Goal: Information Seeking & Learning: Check status

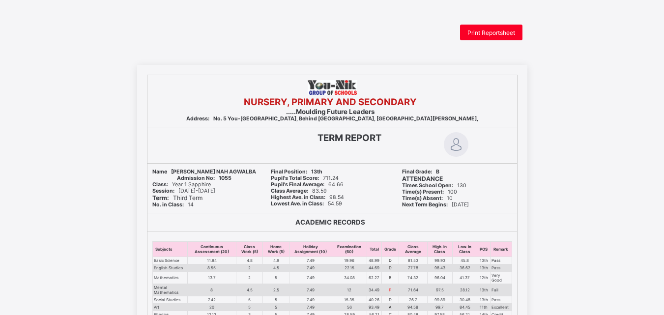
click at [475, 28] on div "Print Reportsheet" at bounding box center [491, 33] width 62 height 16
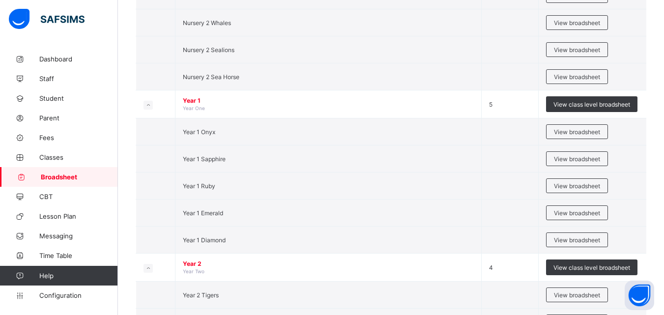
scroll to position [608, 0]
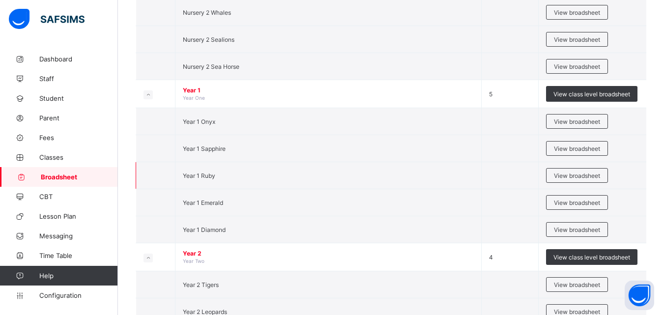
click at [218, 179] on td "Year 1 Ruby" at bounding box center [329, 175] width 306 height 27
click at [562, 175] on span "View broadsheet" at bounding box center [577, 175] width 46 height 7
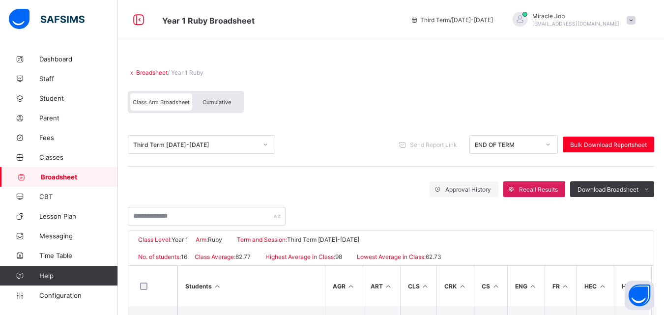
click at [202, 142] on div "Third Term 2024-2025" at bounding box center [195, 144] width 124 height 7
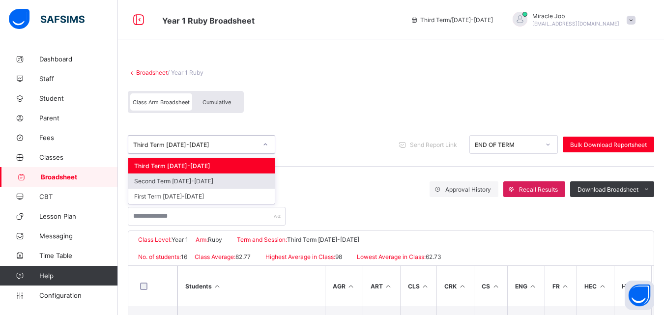
click at [181, 182] on div "Second Term 2024-2025" at bounding box center [201, 181] width 147 height 15
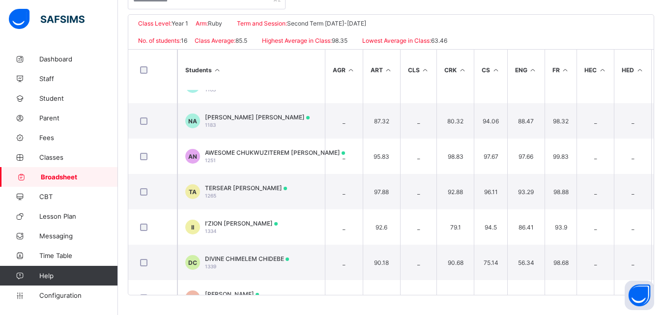
scroll to position [365, 0]
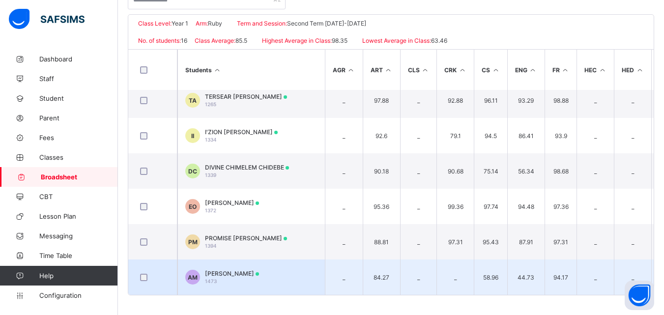
click at [259, 270] on span "ALIYU HAMZA MOHAMMED" at bounding box center [232, 273] width 54 height 7
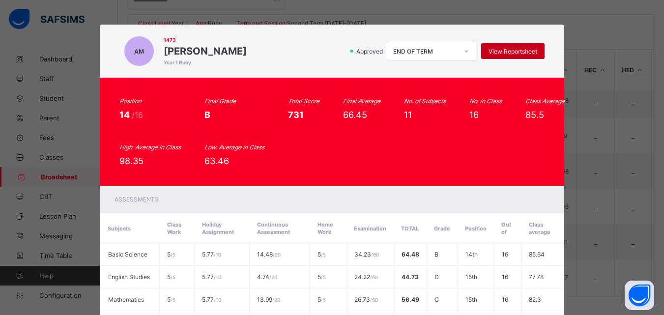
click at [492, 50] on span "View Reportsheet" at bounding box center [513, 51] width 49 height 7
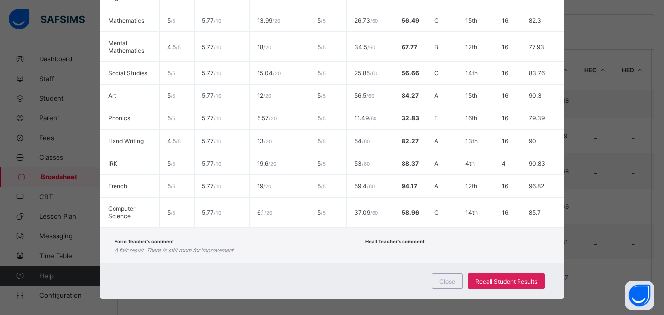
scroll to position [288, 0]
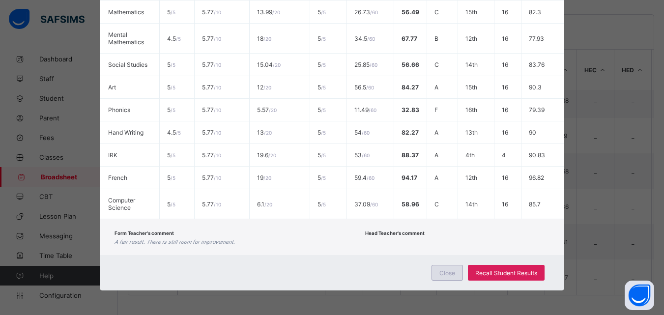
click at [445, 277] on div "Close" at bounding box center [447, 273] width 31 height 16
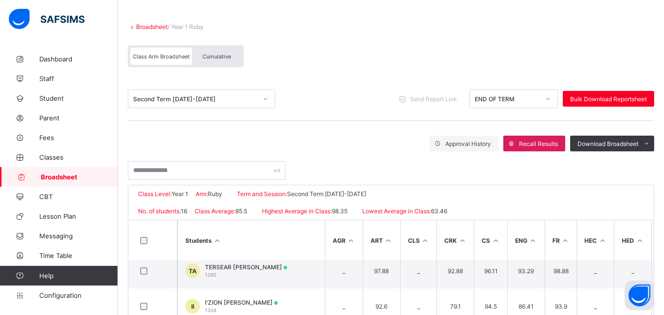
scroll to position [38, 0]
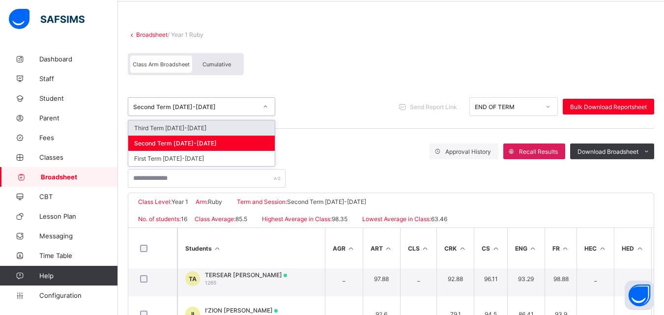
click at [242, 112] on div "Second Term 2024-2025" at bounding box center [192, 107] width 128 height 14
click at [228, 129] on div "Third Term 2024-2025" at bounding box center [201, 127] width 147 height 15
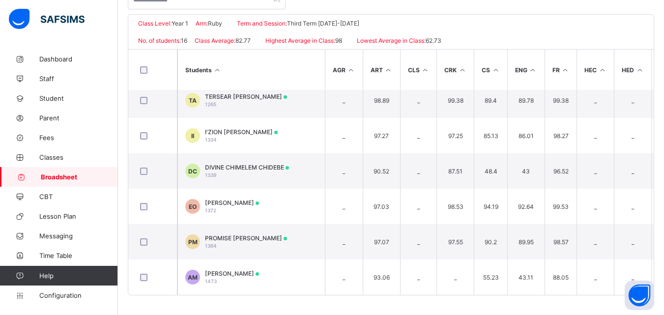
scroll to position [365, 0]
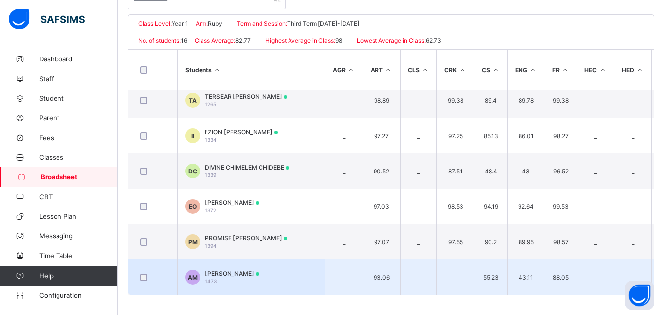
click at [295, 275] on td "AM ALIYU HAMZA MOHAMMED 1473" at bounding box center [252, 277] width 148 height 35
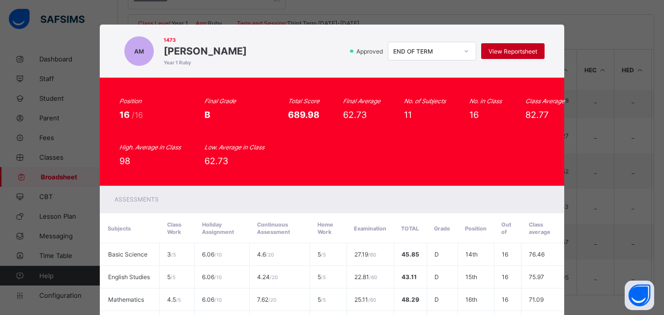
click at [513, 46] on div "View Reportsheet" at bounding box center [512, 51] width 63 height 16
click at [521, 48] on span "View Reportsheet" at bounding box center [513, 51] width 49 height 7
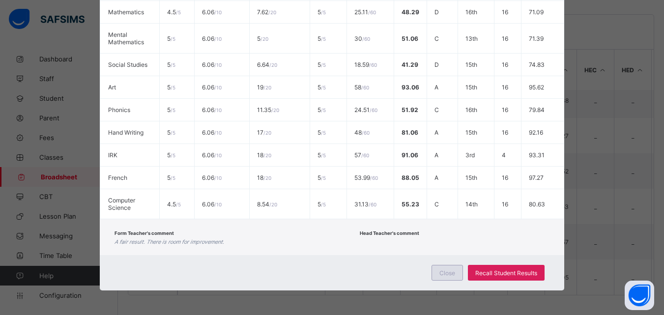
click at [437, 274] on div "Close" at bounding box center [447, 273] width 31 height 16
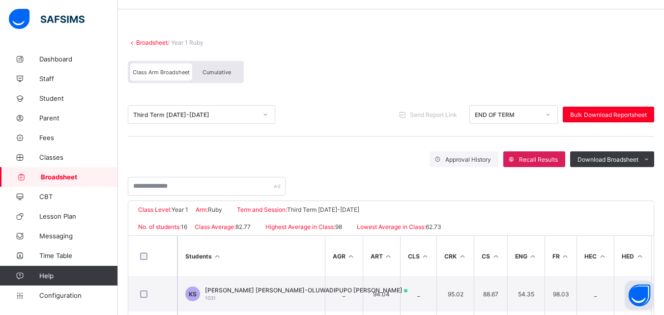
scroll to position [26, 0]
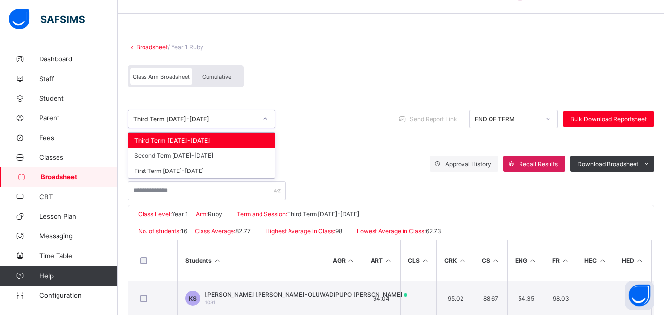
click at [259, 115] on div at bounding box center [265, 119] width 17 height 16
click at [192, 171] on div "First Term 2024-2025" at bounding box center [201, 170] width 147 height 15
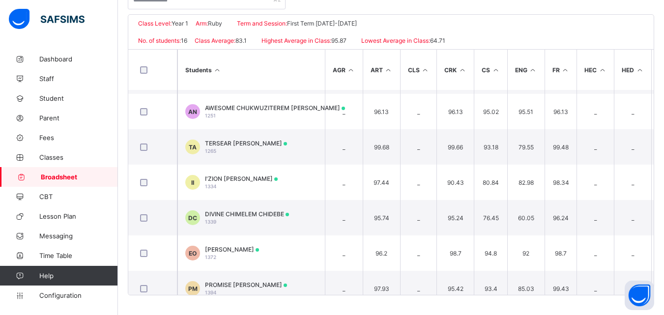
scroll to position [365, 0]
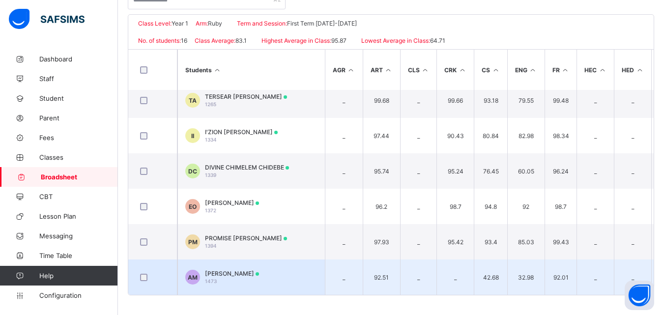
click at [258, 272] on span "ALIYU HAMZA MOHAMMED" at bounding box center [232, 273] width 54 height 7
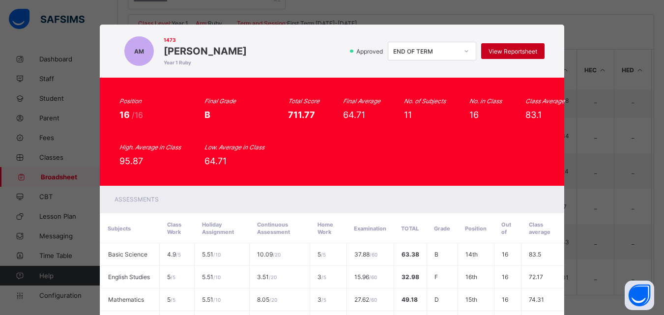
click at [516, 49] on span "View Reportsheet" at bounding box center [513, 51] width 49 height 7
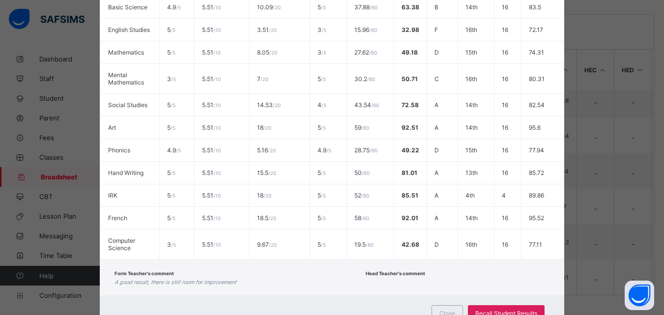
scroll to position [288, 0]
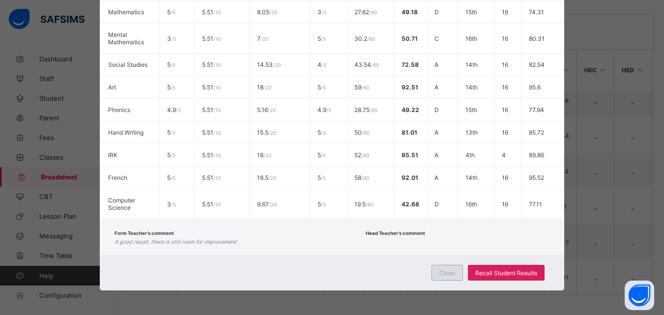
click at [444, 272] on span "Close" at bounding box center [448, 272] width 16 height 7
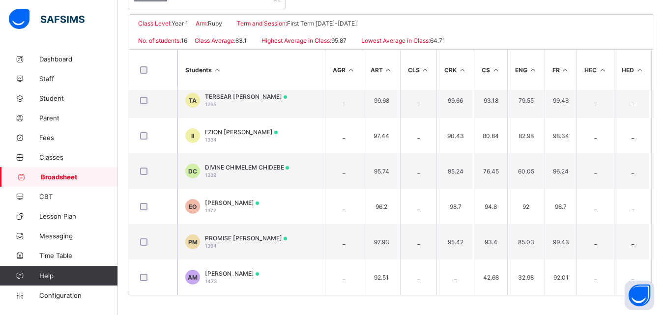
click at [89, 175] on span "Broadsheet" at bounding box center [79, 177] width 77 height 8
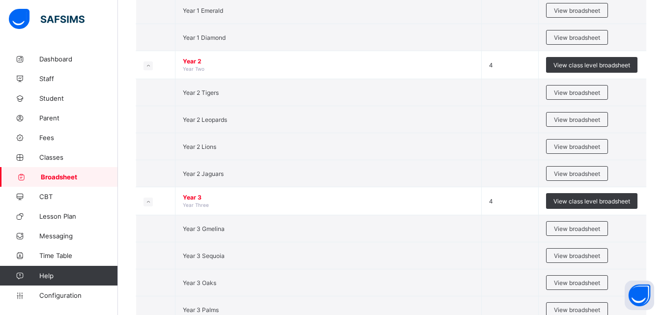
scroll to position [804, 0]
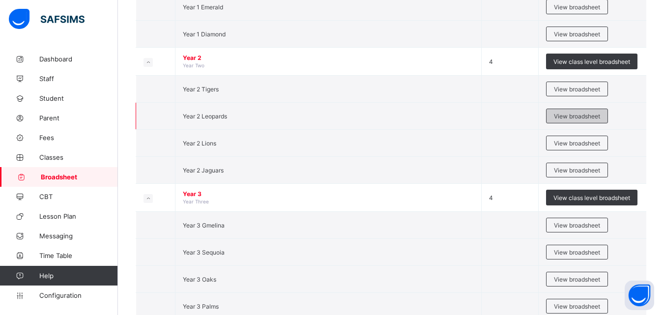
click at [562, 111] on div "View broadsheet" at bounding box center [577, 116] width 62 height 15
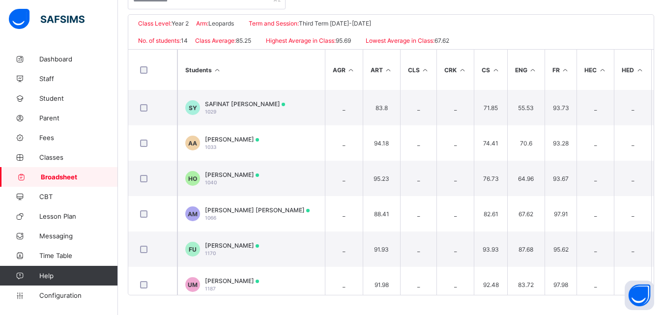
scroll to position [211, 0]
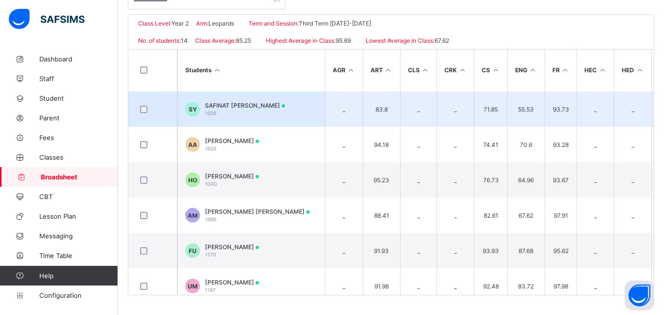
click at [269, 106] on span "SAFINAT OSHAFU YUSUF" at bounding box center [245, 105] width 80 height 7
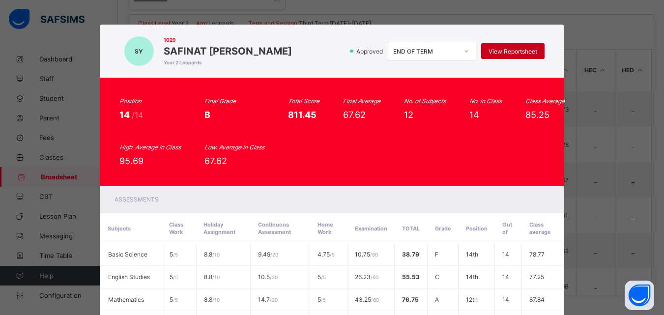
click at [522, 48] on span "View Reportsheet" at bounding box center [513, 51] width 49 height 7
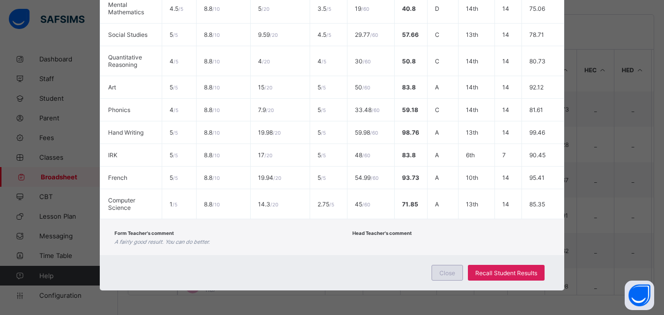
click at [451, 273] on span "Close" at bounding box center [448, 272] width 16 height 7
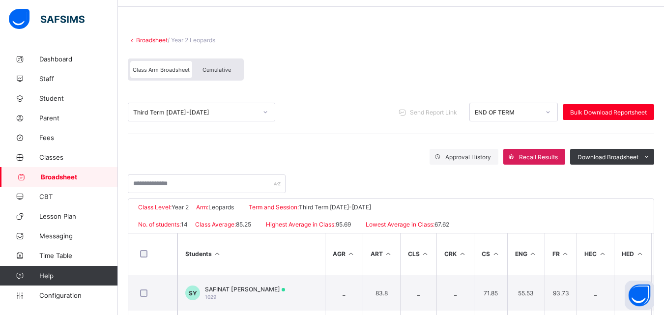
scroll to position [12, 0]
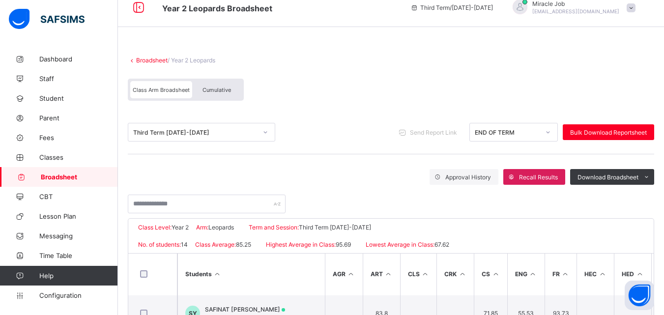
click at [210, 134] on div "Third Term 2024-2025" at bounding box center [195, 132] width 124 height 7
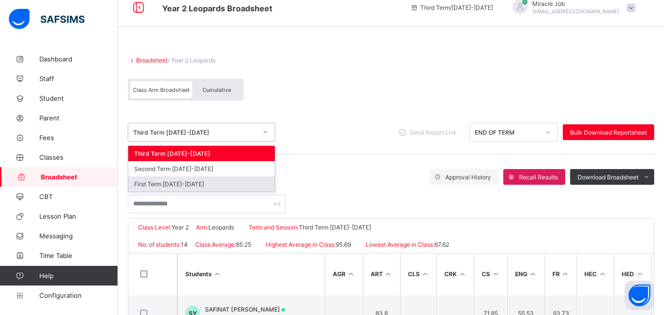
click at [186, 188] on div "First Term 2024-2025" at bounding box center [201, 184] width 147 height 15
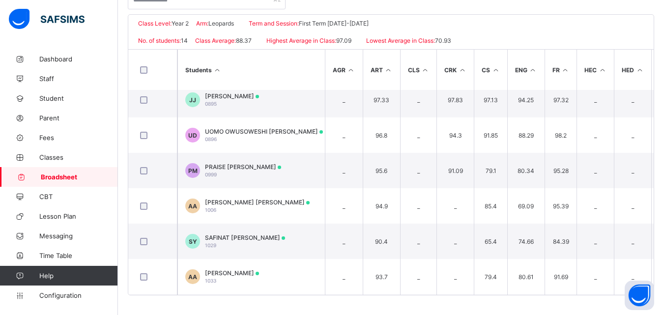
scroll to position [89, 0]
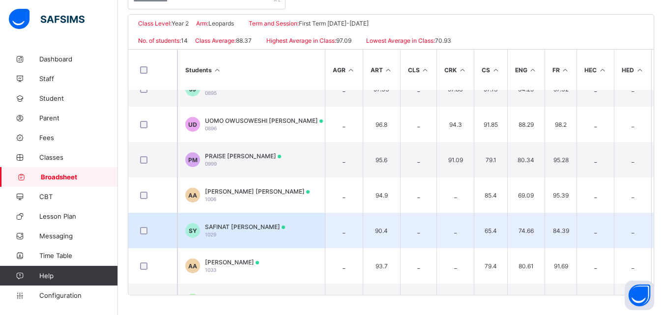
click at [307, 230] on td "SY SAFINAT OSHAFU YUSUF 1029" at bounding box center [252, 230] width 148 height 35
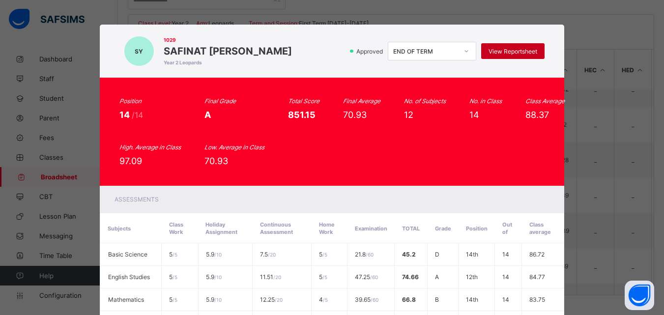
click at [507, 52] on span "View Reportsheet" at bounding box center [513, 51] width 49 height 7
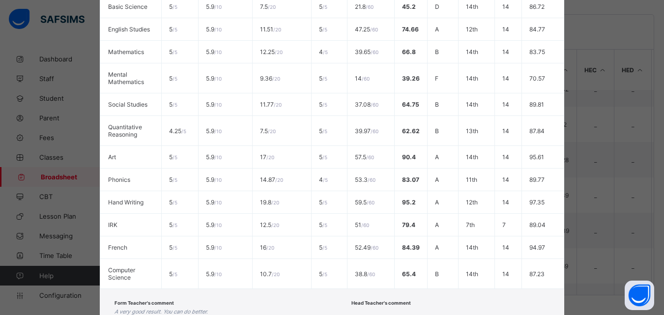
scroll to position [318, 0]
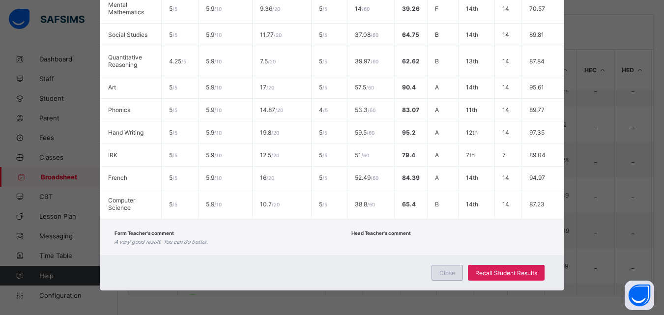
click at [453, 269] on span "Close" at bounding box center [448, 272] width 16 height 7
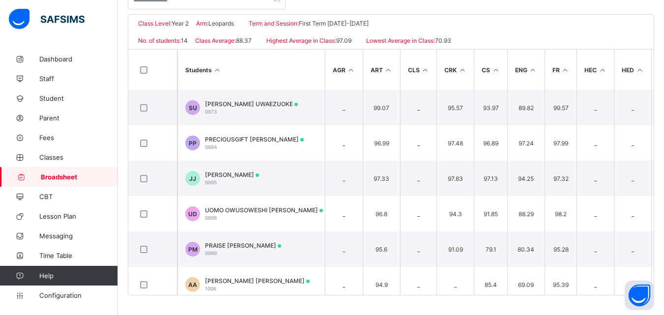
scroll to position [0, 0]
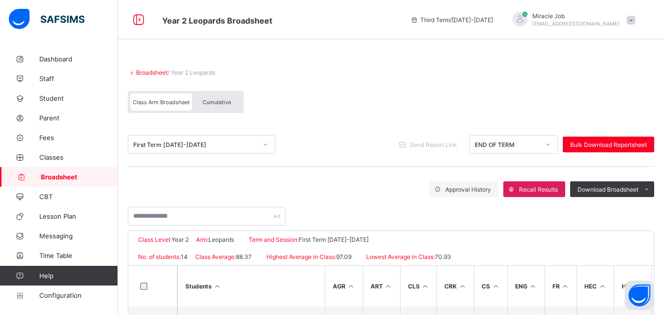
click at [257, 142] on div at bounding box center [265, 145] width 17 height 16
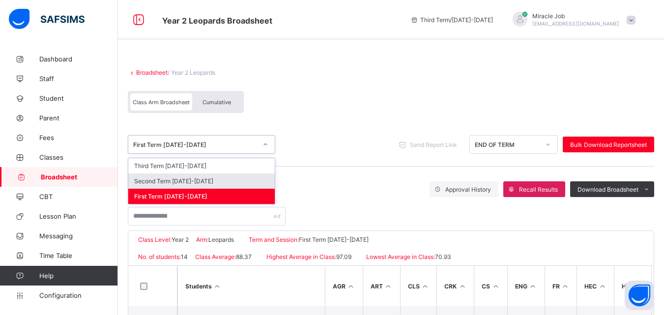
click at [199, 177] on div "Second Term 2024-2025" at bounding box center [201, 181] width 147 height 15
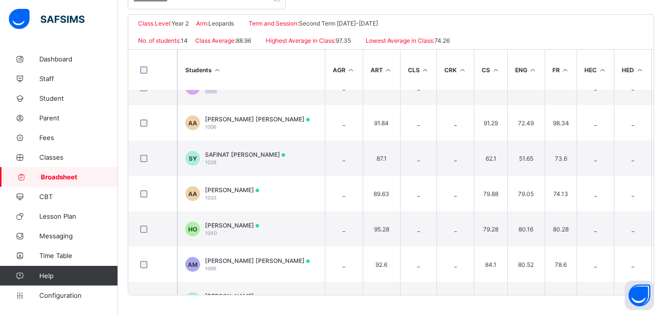
scroll to position [167, 0]
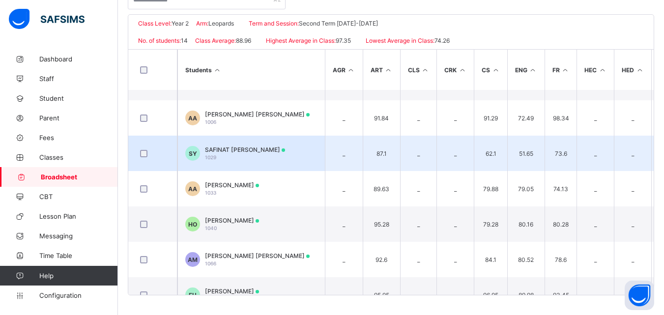
click at [299, 142] on td "SY SAFINAT OSHAFU YUSUF 1029" at bounding box center [252, 153] width 148 height 35
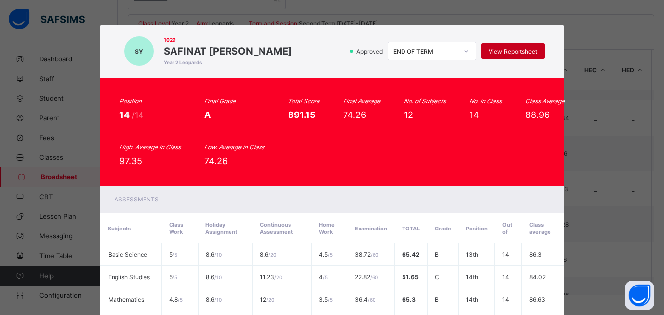
click at [496, 57] on div "View Reportsheet" at bounding box center [512, 51] width 63 height 16
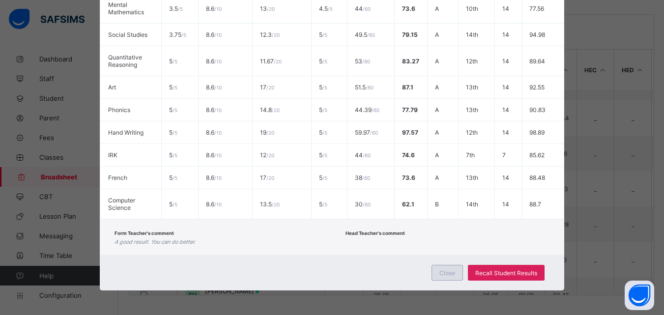
click at [453, 275] on span "Close" at bounding box center [448, 272] width 16 height 7
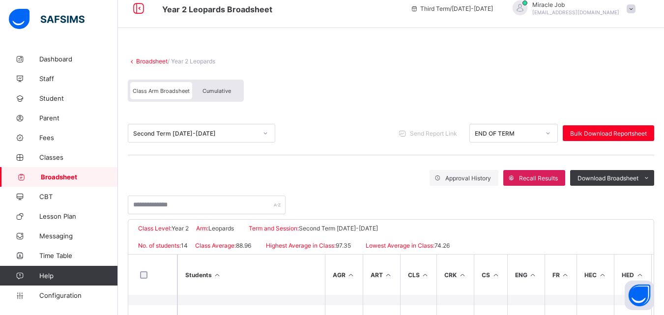
scroll to position [8, 0]
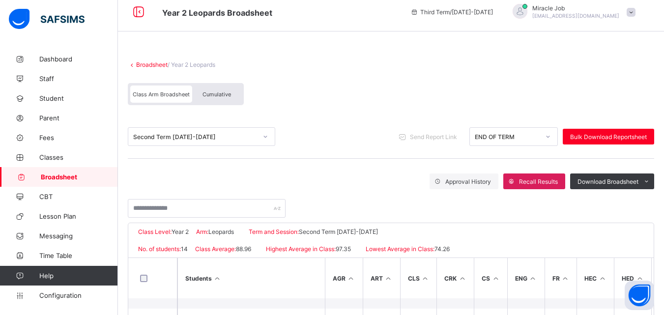
click at [77, 175] on span "Broadsheet" at bounding box center [79, 177] width 77 height 8
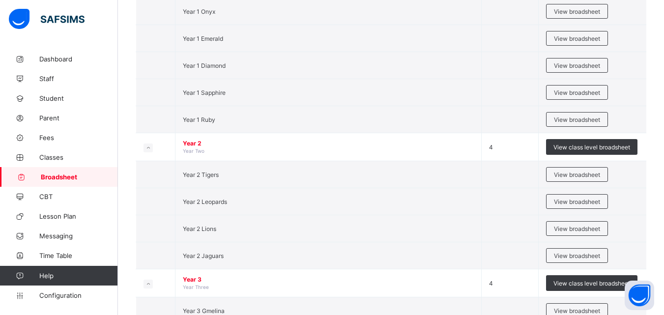
scroll to position [694, 0]
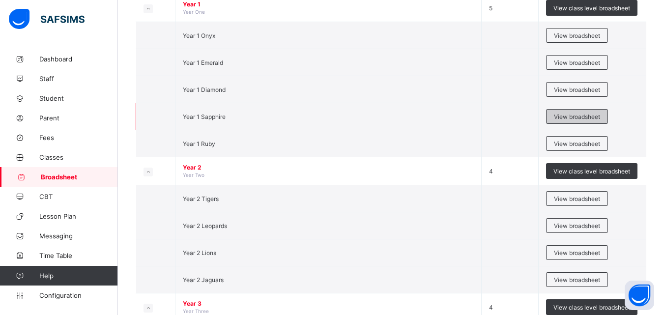
click at [563, 120] on span "View broadsheet" at bounding box center [577, 116] width 46 height 7
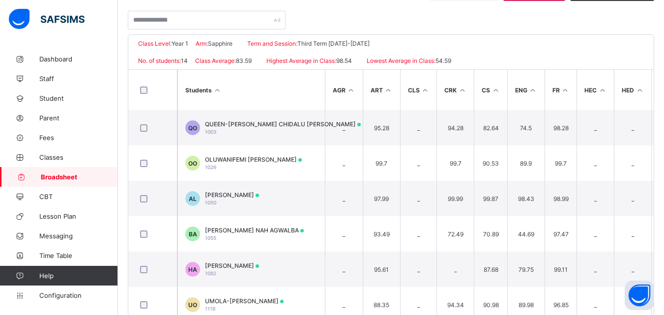
scroll to position [216, 0]
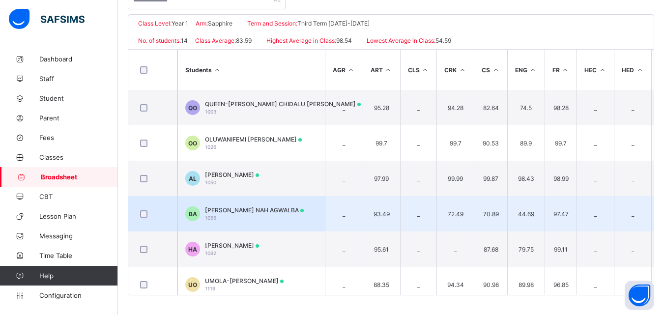
click at [266, 207] on span "BERNICE NAH AGWALBA" at bounding box center [254, 210] width 99 height 7
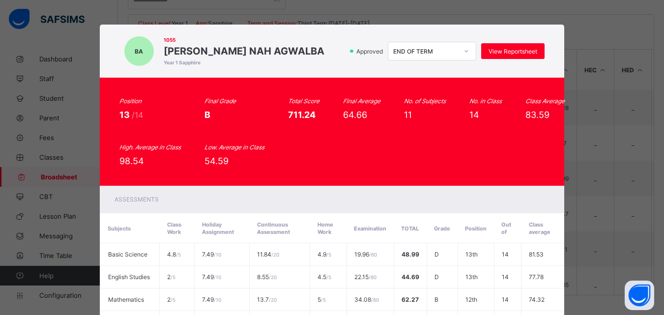
scroll to position [275, 0]
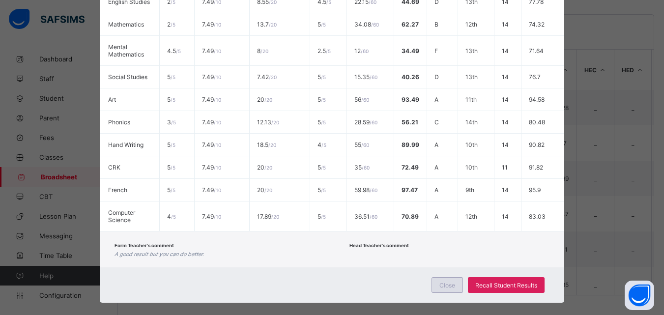
click at [443, 292] on div "Close" at bounding box center [447, 285] width 31 height 16
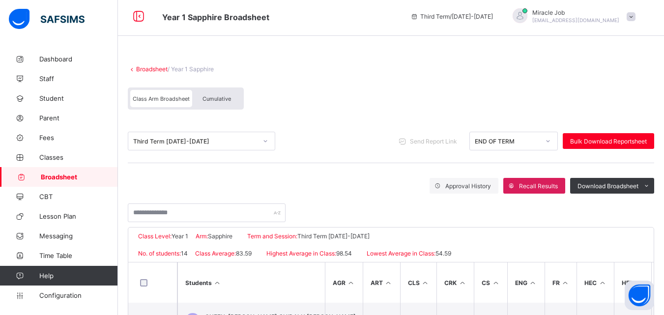
scroll to position [0, 0]
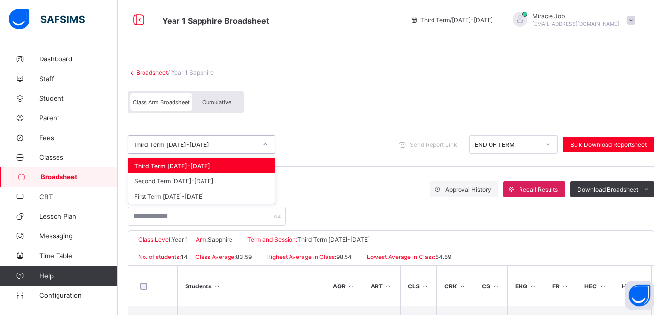
click at [237, 140] on div "Third Term 2024-2025" at bounding box center [192, 145] width 128 height 14
click at [196, 179] on div "Second Term 2024-2025" at bounding box center [201, 181] width 147 height 15
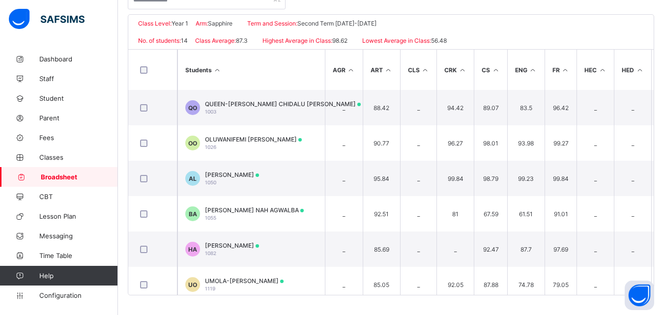
scroll to position [13, 0]
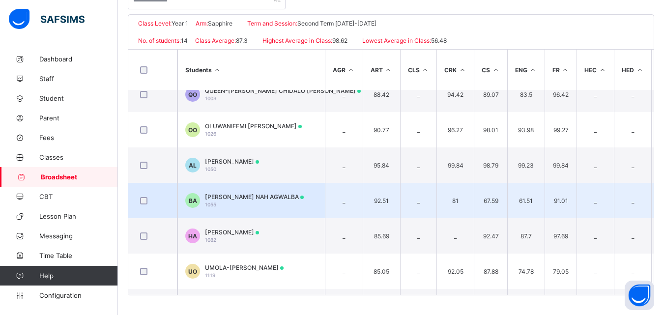
click at [269, 194] on span "BERNICE NAH AGWALBA" at bounding box center [254, 196] width 99 height 7
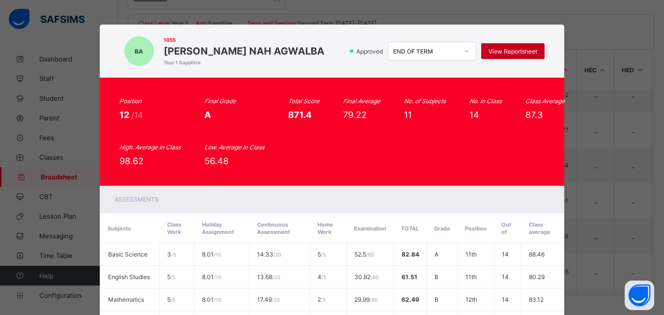
click at [492, 53] on span "View Reportsheet" at bounding box center [513, 51] width 49 height 7
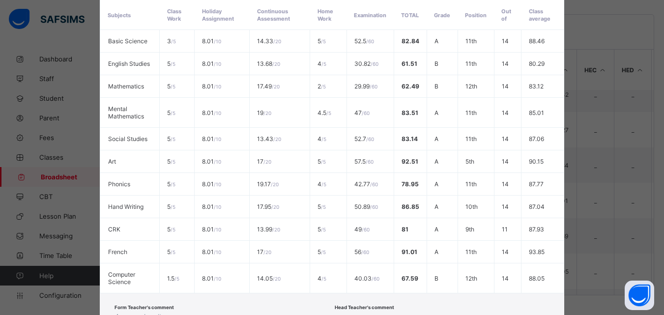
scroll to position [288, 0]
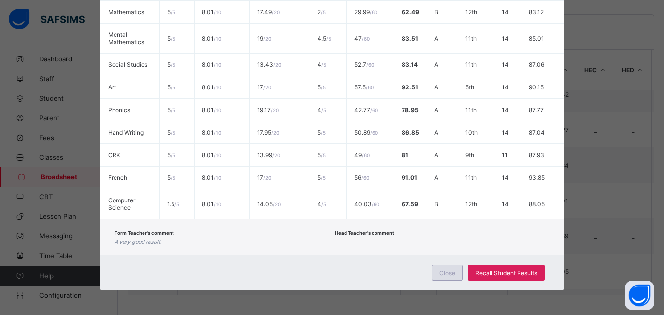
click at [453, 272] on span "Close" at bounding box center [448, 272] width 16 height 7
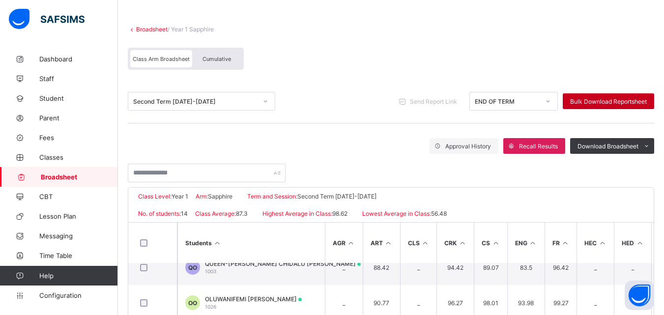
scroll to position [39, 0]
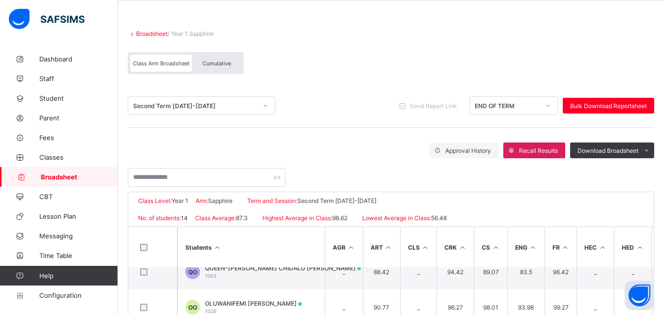
click at [194, 107] on div "Second Term 2024-2025" at bounding box center [195, 105] width 124 height 7
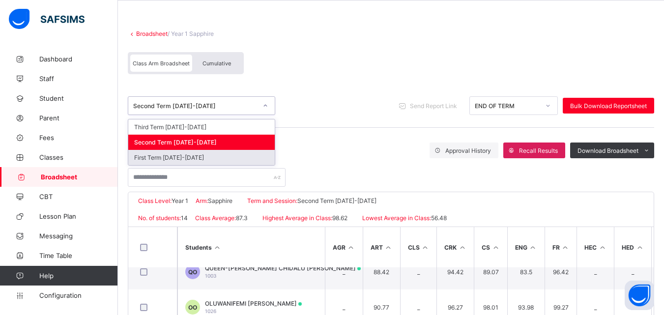
click at [181, 157] on div "First Term 2024-2025" at bounding box center [201, 157] width 147 height 15
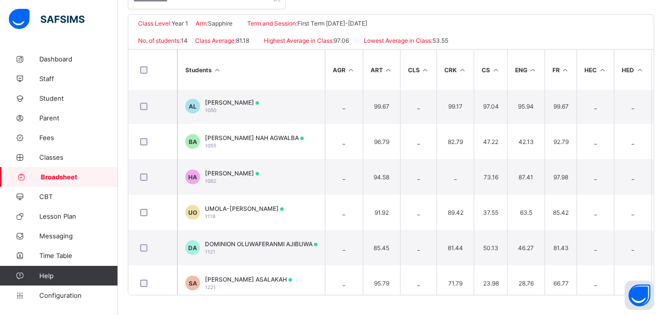
scroll to position [68, 0]
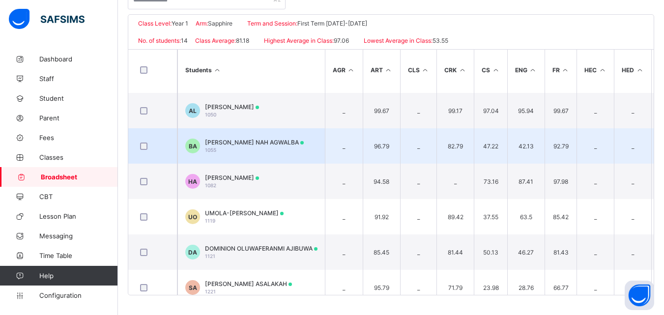
click at [286, 148] on td "BA BERNICE NAH AGWALBA 1055" at bounding box center [252, 145] width 148 height 35
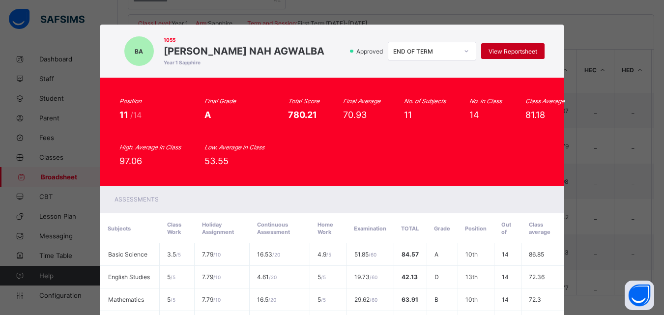
click at [504, 53] on span "View Reportsheet" at bounding box center [513, 51] width 49 height 7
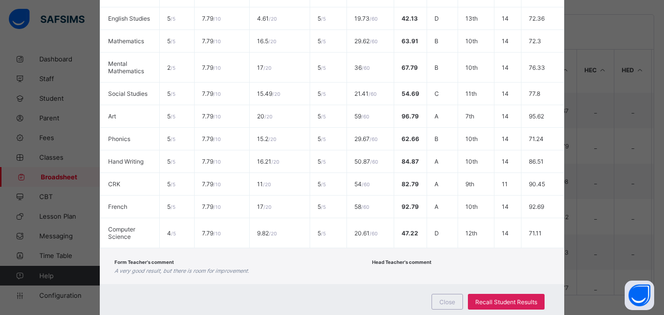
scroll to position [267, 0]
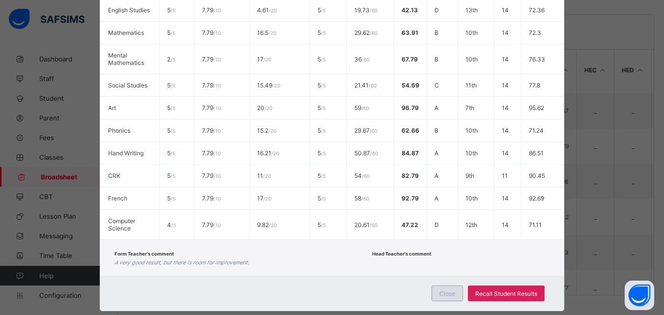
click at [444, 292] on span "Close" at bounding box center [448, 293] width 16 height 7
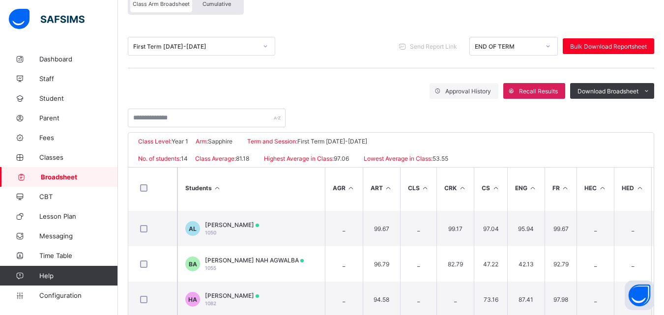
scroll to position [96, 0]
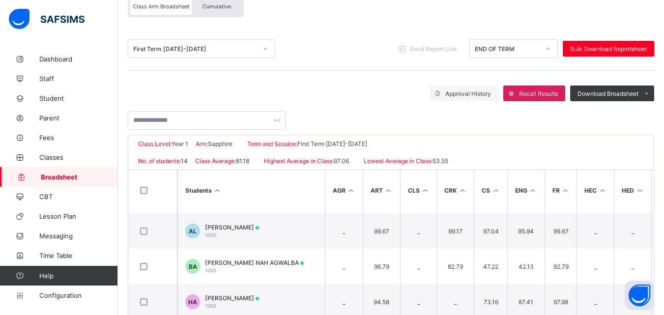
click at [258, 53] on div at bounding box center [265, 49] width 17 height 16
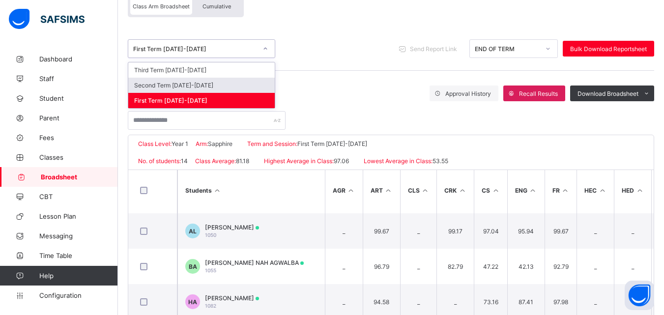
click at [224, 84] on div "Second Term 2024-2025" at bounding box center [201, 85] width 147 height 15
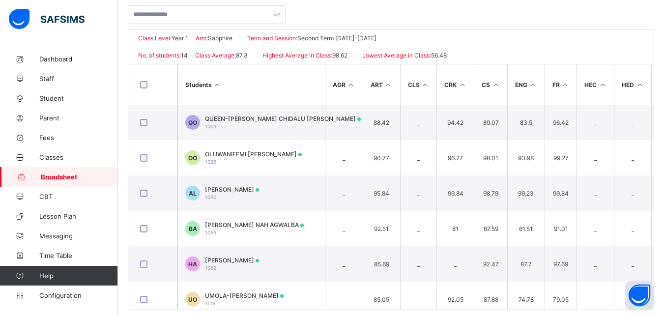
scroll to position [216, 0]
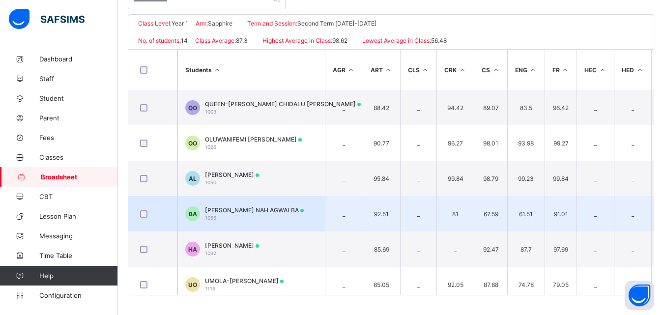
click at [272, 216] on div "BERNICE NAH AGWALBA 1055" at bounding box center [254, 214] width 99 height 15
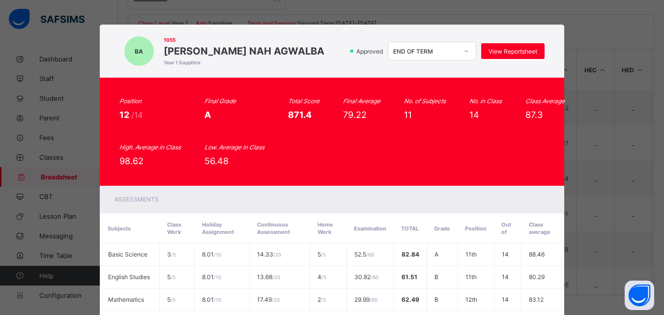
click at [506, 40] on div "BA 1055 BERNICE NAH AGWALBA Year 1 Sapphire Approved END OF TERM View Reportshe…" at bounding box center [332, 50] width 426 height 33
click at [489, 49] on span "View Reportsheet" at bounding box center [513, 51] width 49 height 7
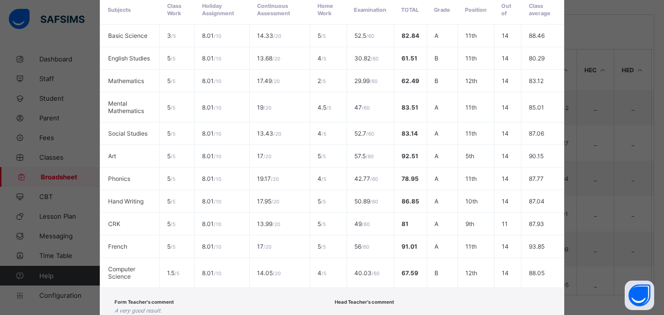
scroll to position [288, 0]
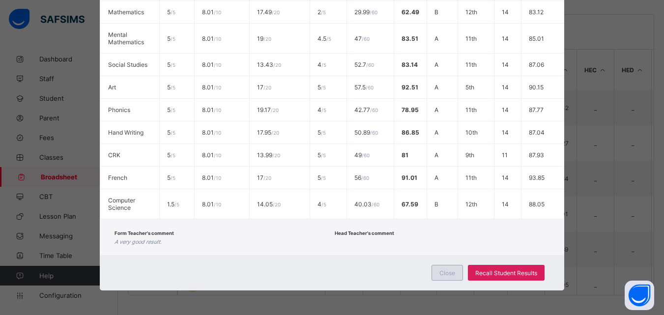
click at [444, 267] on div "Close" at bounding box center [447, 273] width 31 height 16
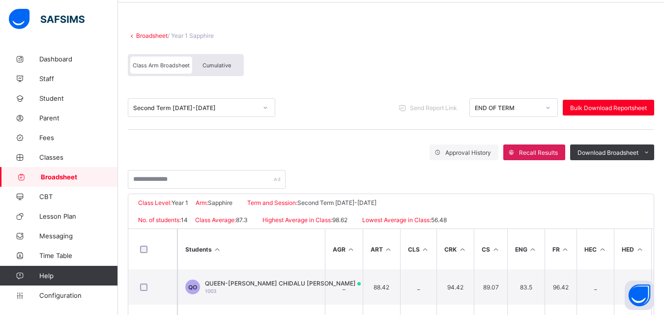
scroll to position [0, 0]
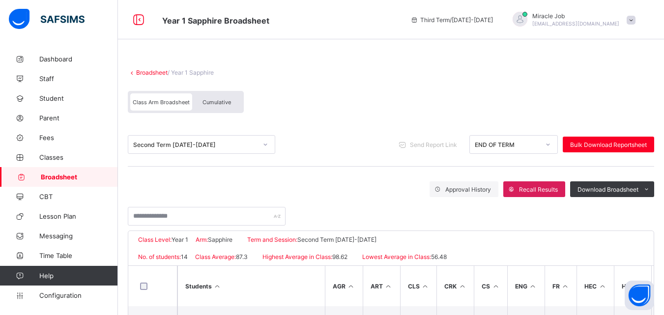
click at [157, 70] on link "Broadsheet" at bounding box center [151, 72] width 31 height 7
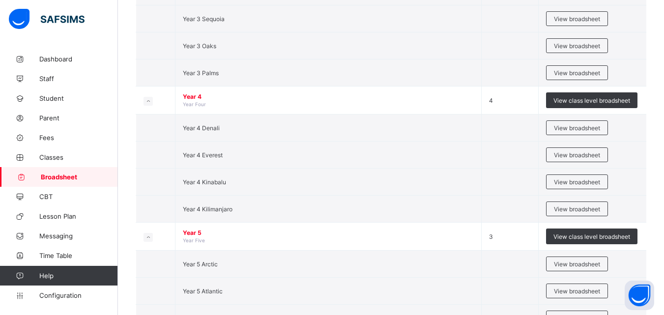
scroll to position [1065, 0]
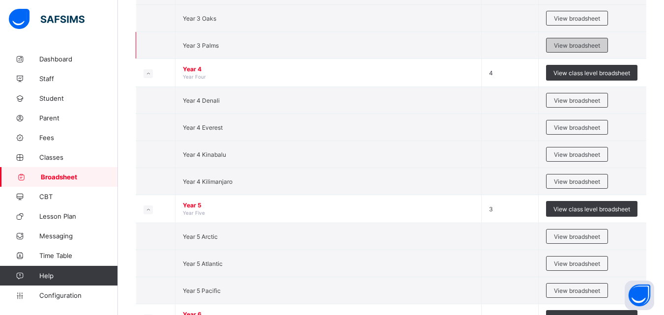
click at [577, 45] on span "View broadsheet" at bounding box center [577, 45] width 46 height 7
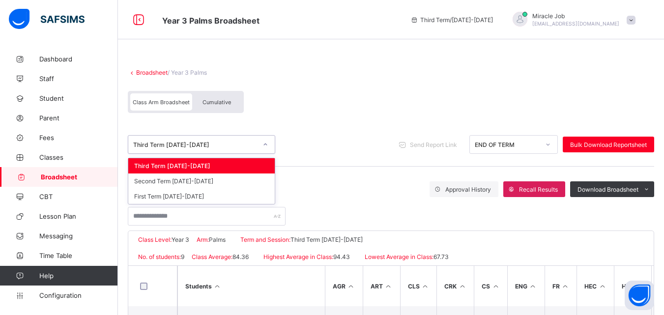
click at [262, 151] on div at bounding box center [265, 145] width 17 height 16
click at [206, 190] on div "First Term 2024-2025" at bounding box center [201, 196] width 147 height 15
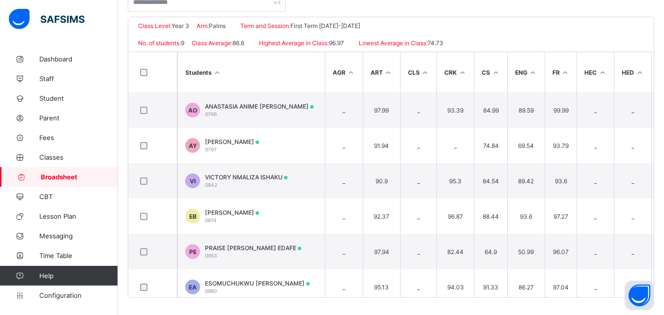
scroll to position [216, 0]
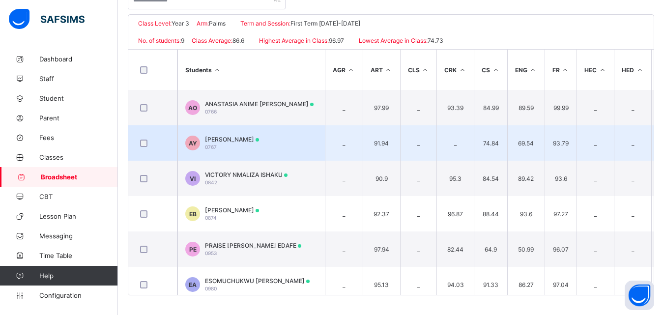
click at [289, 148] on td "AY AISHA ALI YAHAYA 0767" at bounding box center [252, 142] width 148 height 35
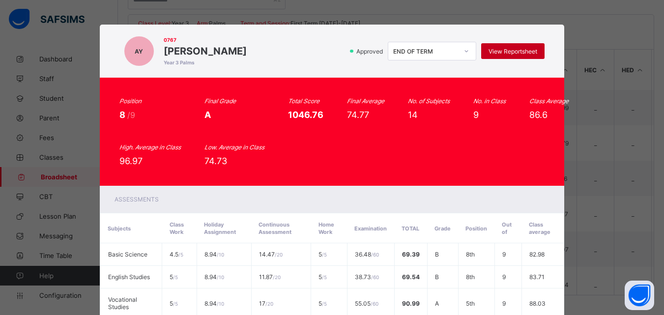
click at [504, 49] on span "View Reportsheet" at bounding box center [513, 51] width 49 height 7
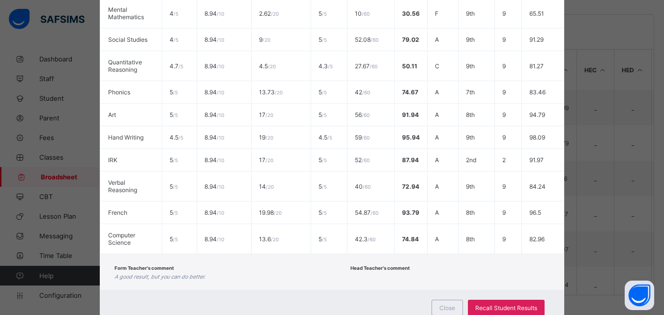
scroll to position [363, 0]
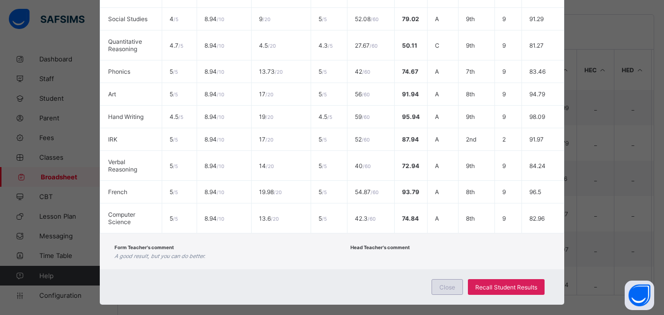
click at [452, 286] on span "Close" at bounding box center [448, 287] width 16 height 7
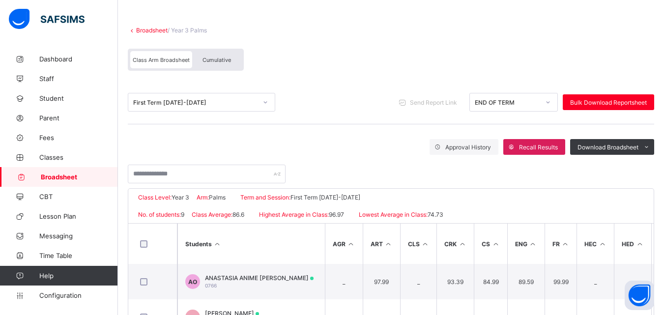
scroll to position [38, 0]
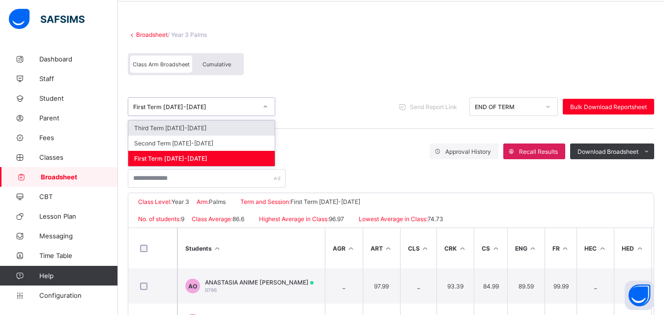
click at [246, 107] on div "First Term 2024-2025" at bounding box center [195, 106] width 124 height 7
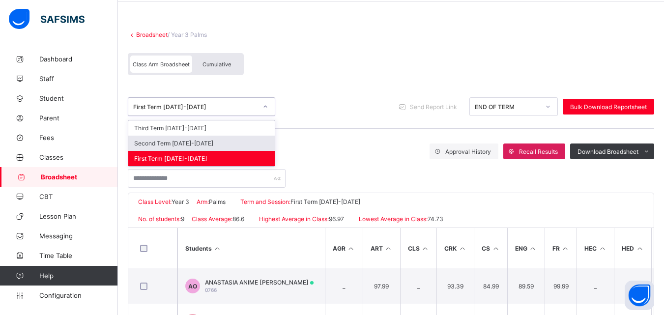
click at [211, 142] on div "Second Term 2024-2025" at bounding box center [201, 143] width 147 height 15
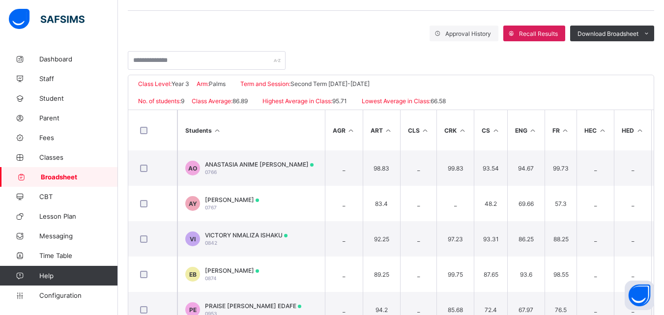
scroll to position [157, 0]
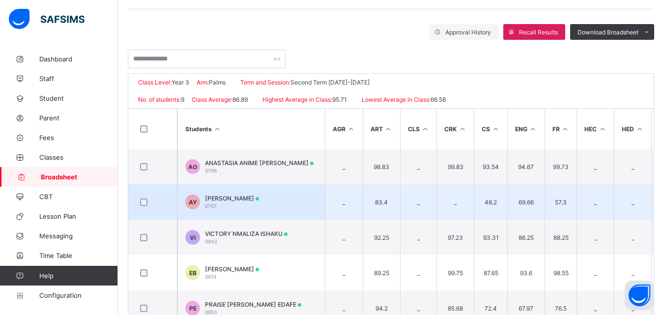
click at [306, 197] on td "AY AISHA ALI YAHAYA 0767" at bounding box center [252, 201] width 148 height 35
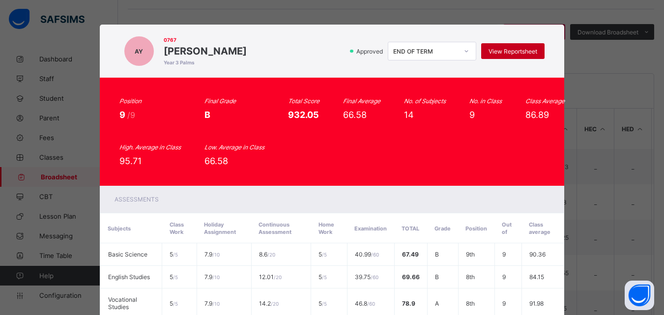
click at [518, 53] on span "View Reportsheet" at bounding box center [513, 51] width 49 height 7
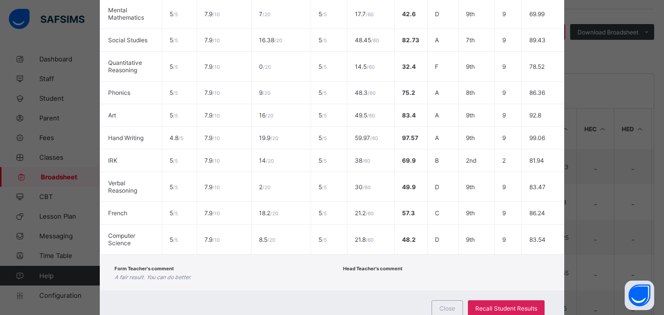
scroll to position [378, 0]
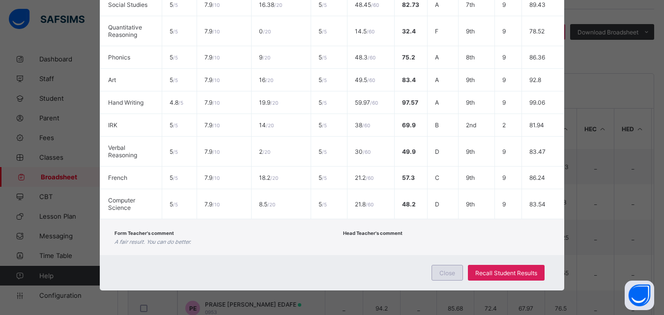
click at [433, 279] on div "Close Recall Student Results" at bounding box center [332, 272] width 465 height 35
click at [433, 279] on div "Close" at bounding box center [447, 273] width 31 height 16
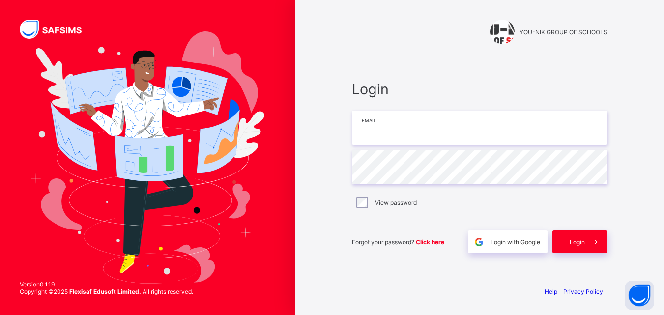
type input "**********"
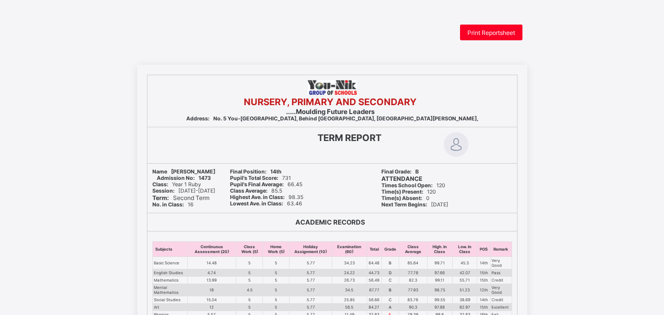
click at [502, 35] on span "Print Reportsheet" at bounding box center [492, 32] width 48 height 7
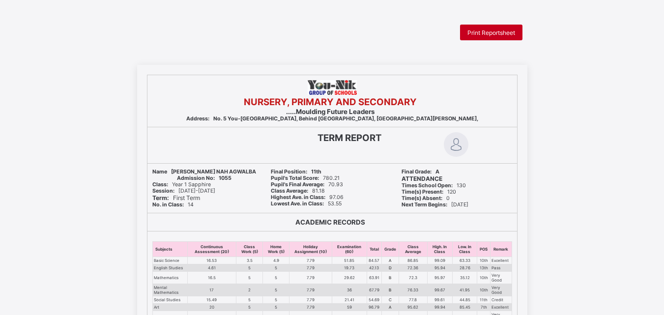
click at [484, 25] on div "Print Reportsheet" at bounding box center [491, 33] width 62 height 16
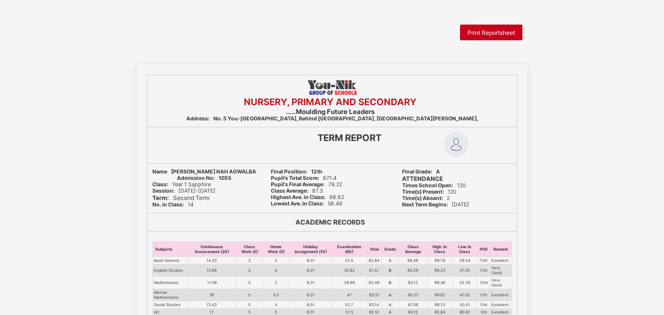
click at [507, 39] on div "Print Reportsheet" at bounding box center [491, 33] width 62 height 16
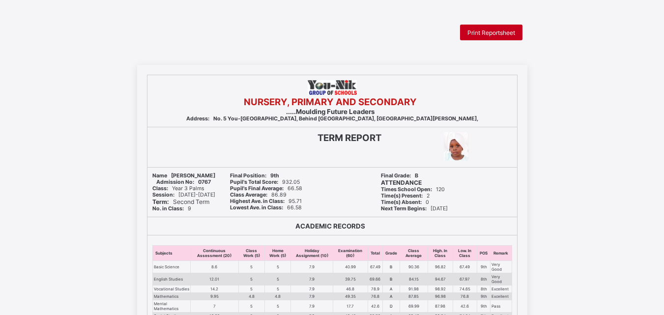
click at [475, 32] on span "Print Reportsheet" at bounding box center [492, 32] width 48 height 7
